Goal: Information Seeking & Learning: Learn about a topic

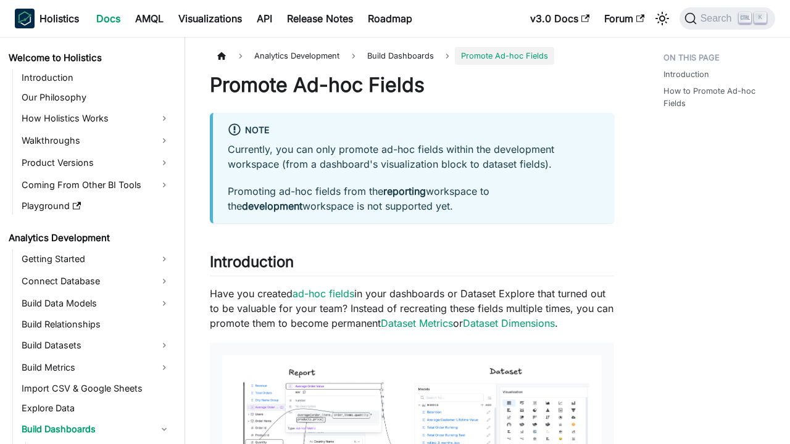
scroll to position [276, 0]
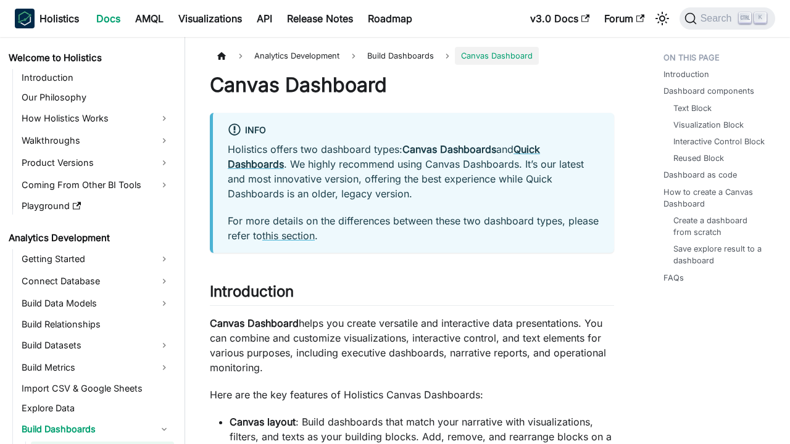
scroll to position [96, 0]
